Goal: Information Seeking & Learning: Learn about a topic

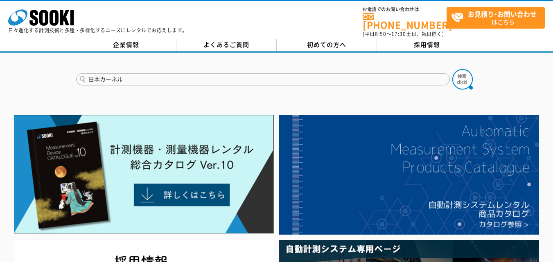
type input "日本カーネル"
click at [452, 69] on button at bounding box center [462, 79] width 20 height 20
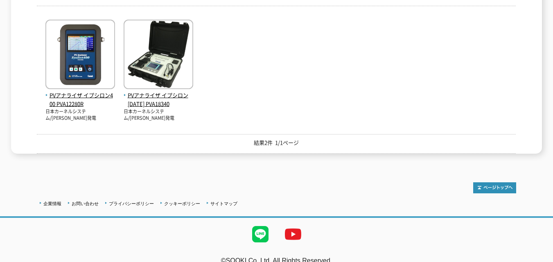
scroll to position [164, 0]
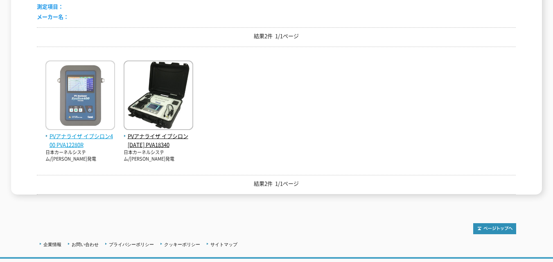
click at [94, 132] on span "PVアナライザ イプシロン400 PVA12280R" at bounding box center [80, 140] width 70 height 17
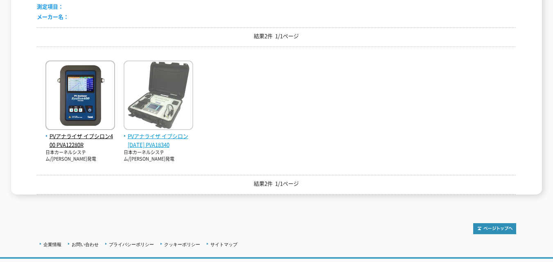
click at [157, 132] on span "PVアナライザ イプシロン[DATE] PVA18340" at bounding box center [159, 140] width 70 height 17
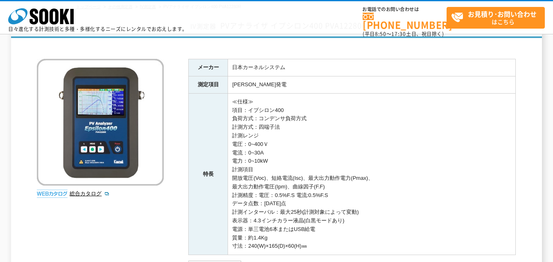
scroll to position [41, 0]
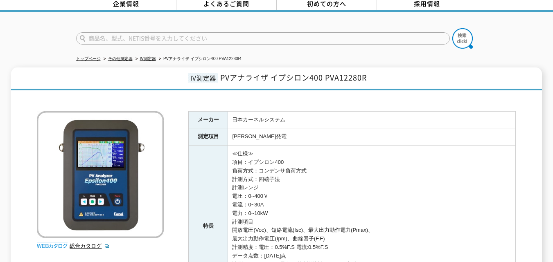
click at [248, 113] on td "日本カーネルシステム" at bounding box center [372, 119] width 288 height 17
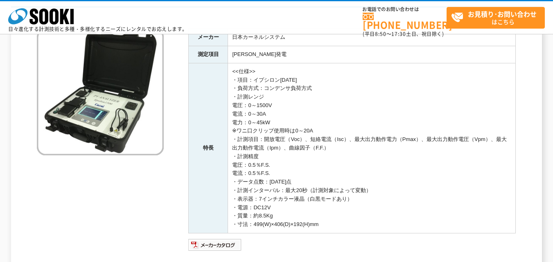
scroll to position [164, 0]
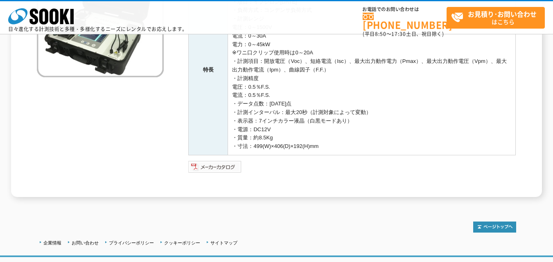
click at [226, 170] on img at bounding box center [215, 167] width 54 height 13
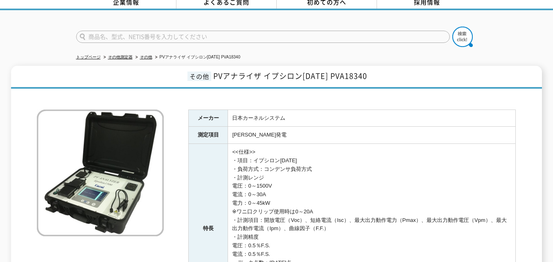
scroll to position [0, 0]
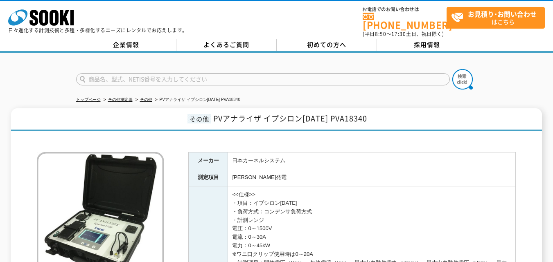
click at [176, 74] on input "text" at bounding box center [263, 79] width 374 height 12
type input "計測ユニット"
click at [452, 69] on button at bounding box center [462, 79] width 20 height 20
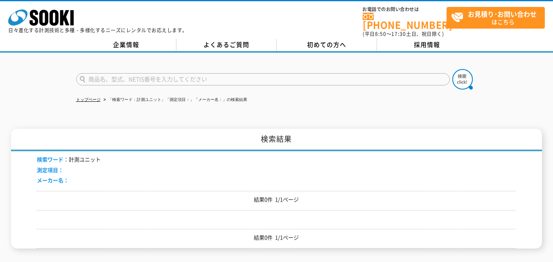
click at [161, 73] on input "text" at bounding box center [263, 79] width 374 height 12
type input "日本カーネルシステム"
click at [452, 69] on button at bounding box center [462, 79] width 20 height 20
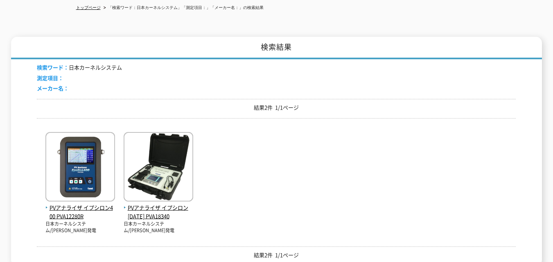
scroll to position [41, 0]
